Goal: Task Accomplishment & Management: Use online tool/utility

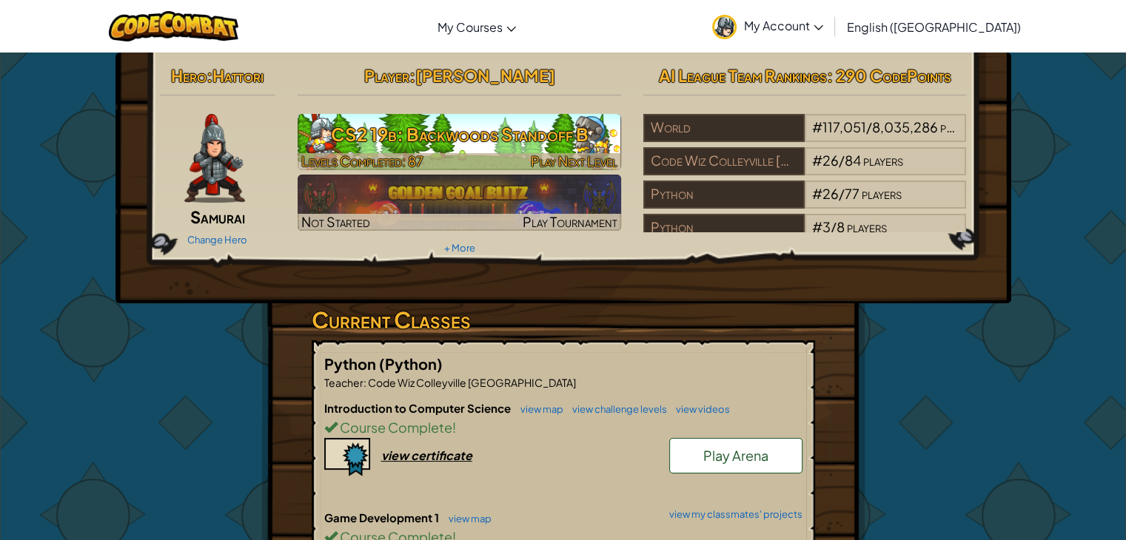
click at [571, 141] on h3 "CS2 19b: Backwoods Standoff B" at bounding box center [459, 134] width 323 height 33
